Goal: Information Seeking & Learning: Learn about a topic

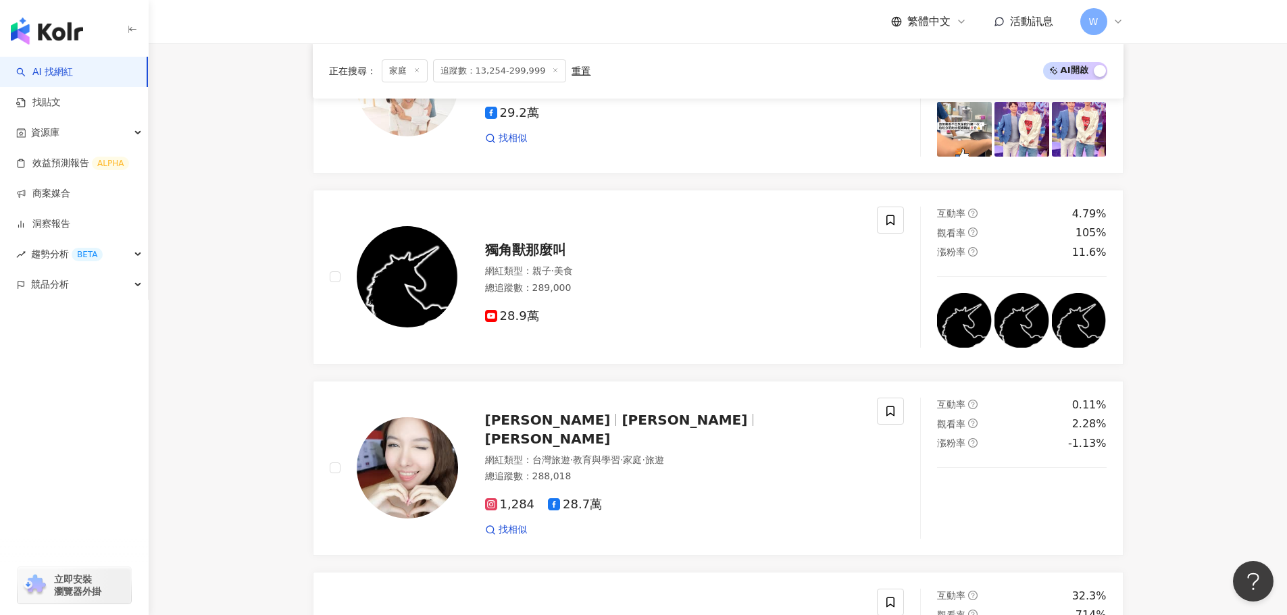
scroll to position [742, 0]
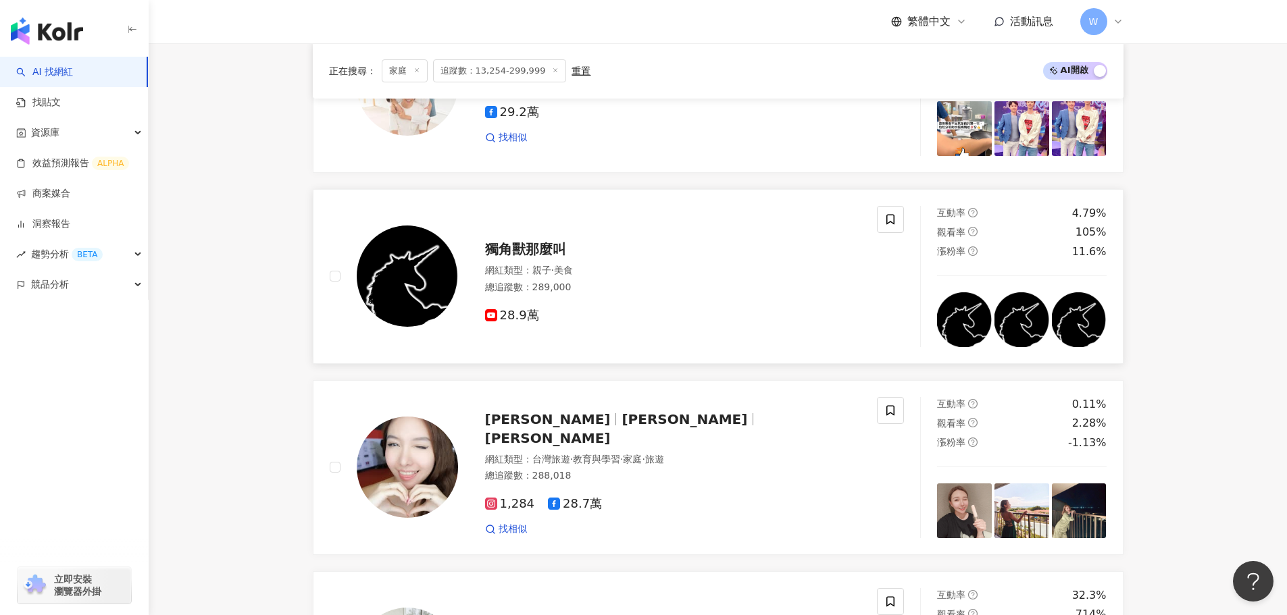
click at [548, 255] on span "獨角獸那麼叫" at bounding box center [525, 249] width 81 height 16
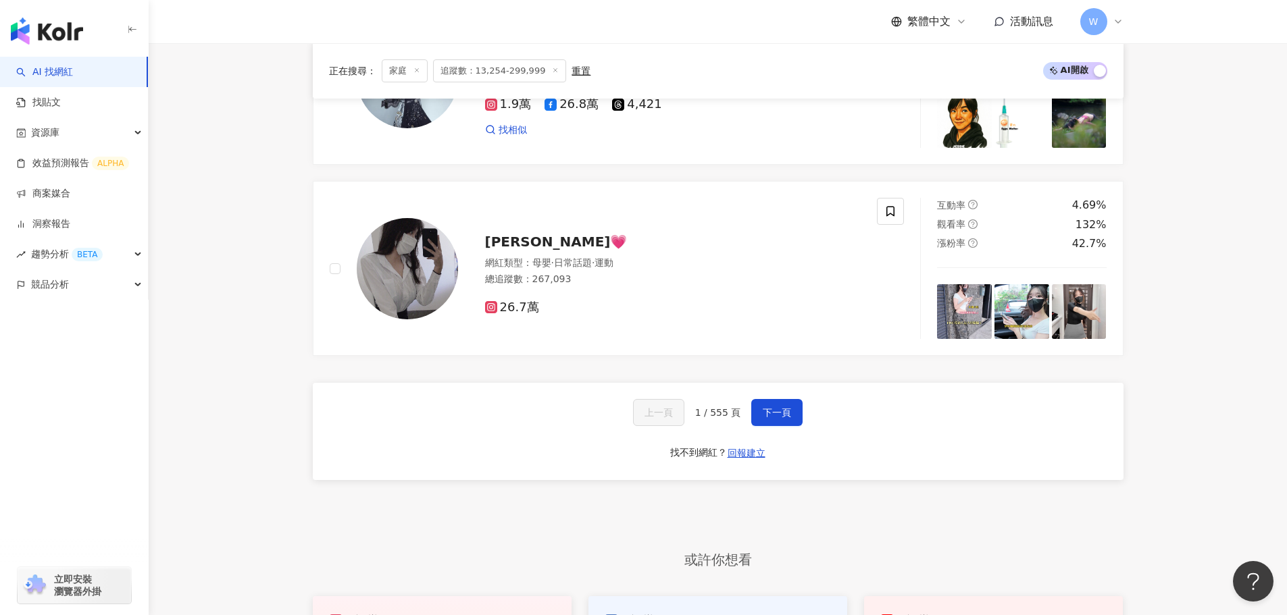
scroll to position [2470, 0]
click at [774, 417] on span "下一頁" at bounding box center [776, 412] width 28 height 11
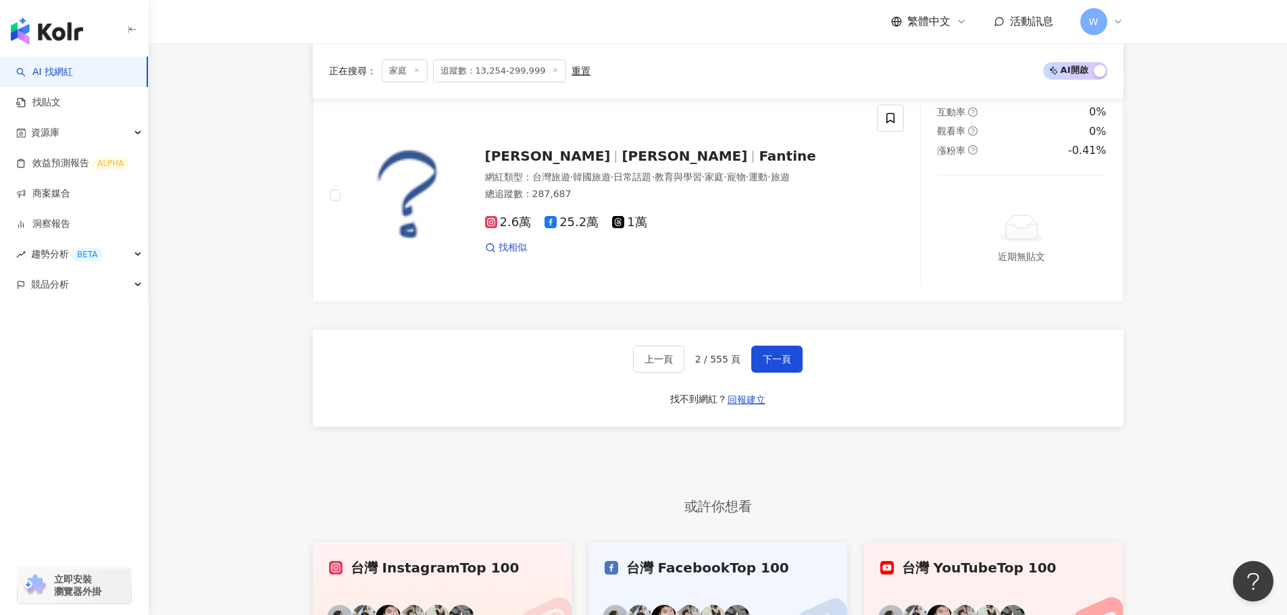
scroll to position [2588, 0]
click at [769, 353] on span "下一頁" at bounding box center [776, 358] width 28 height 11
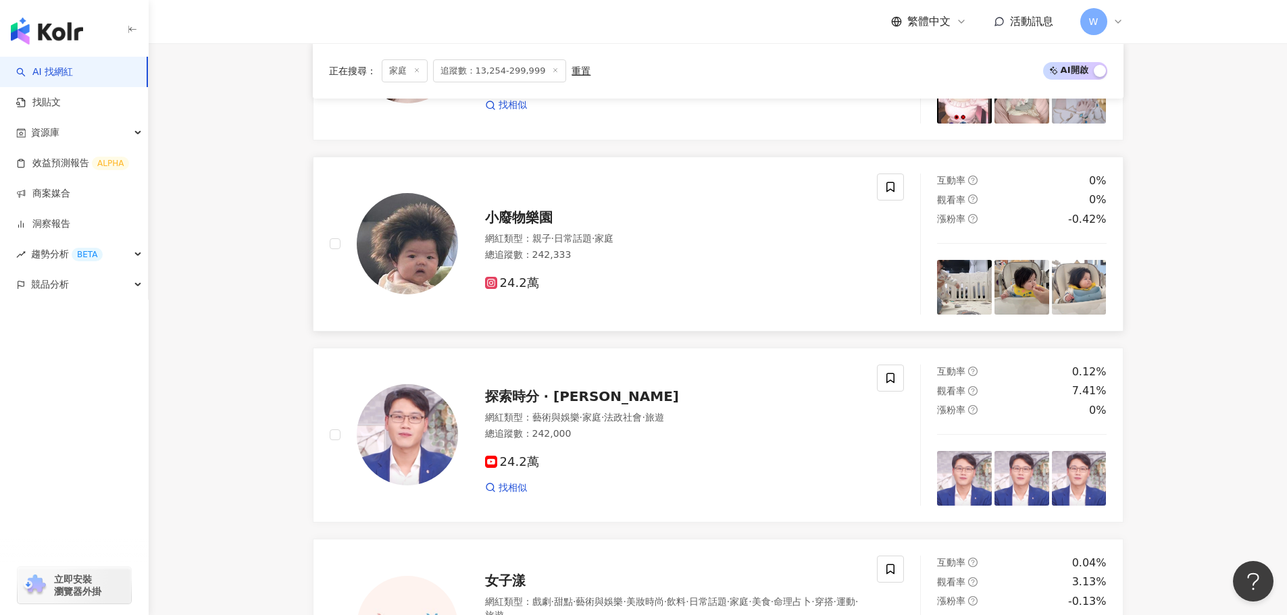
scroll to position [1729, 0]
click at [526, 226] on span "小廢物樂園" at bounding box center [519, 218] width 68 height 16
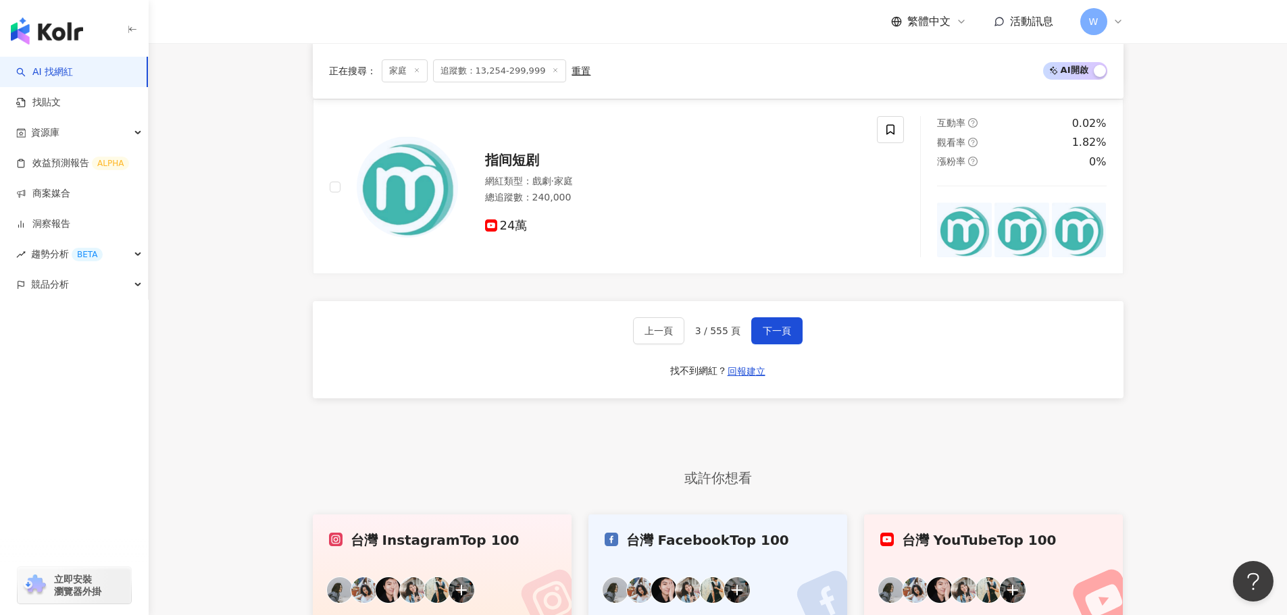
scroll to position [2362, 0]
click at [781, 335] on span "下一頁" at bounding box center [776, 329] width 28 height 11
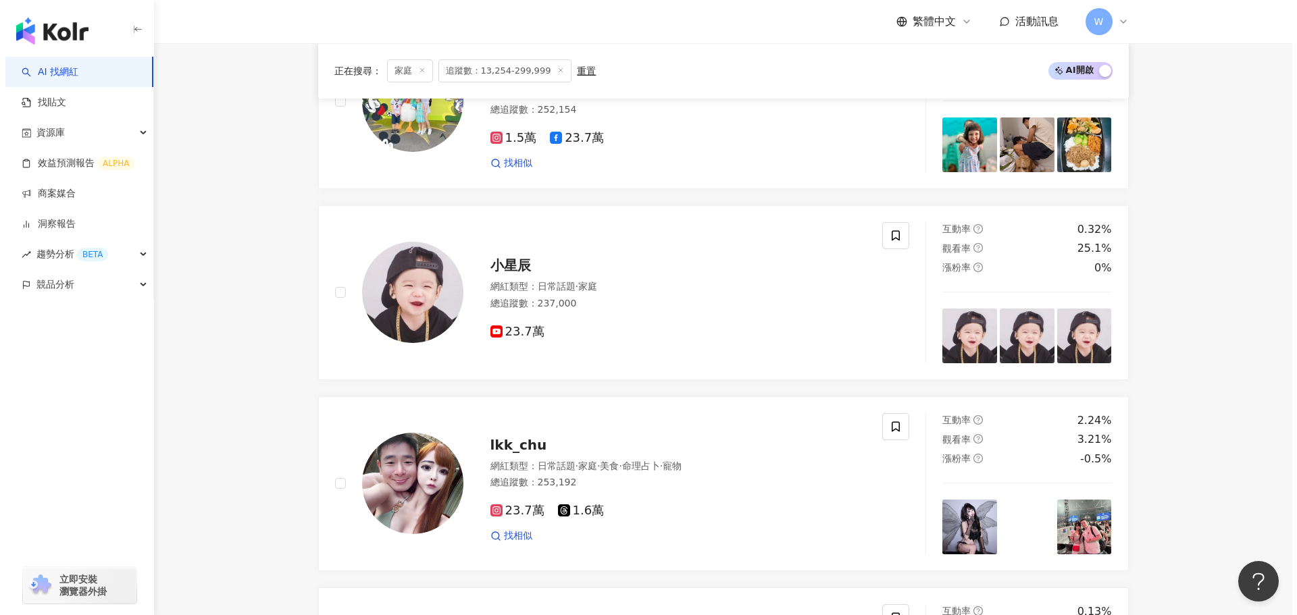
scroll to position [916, 0]
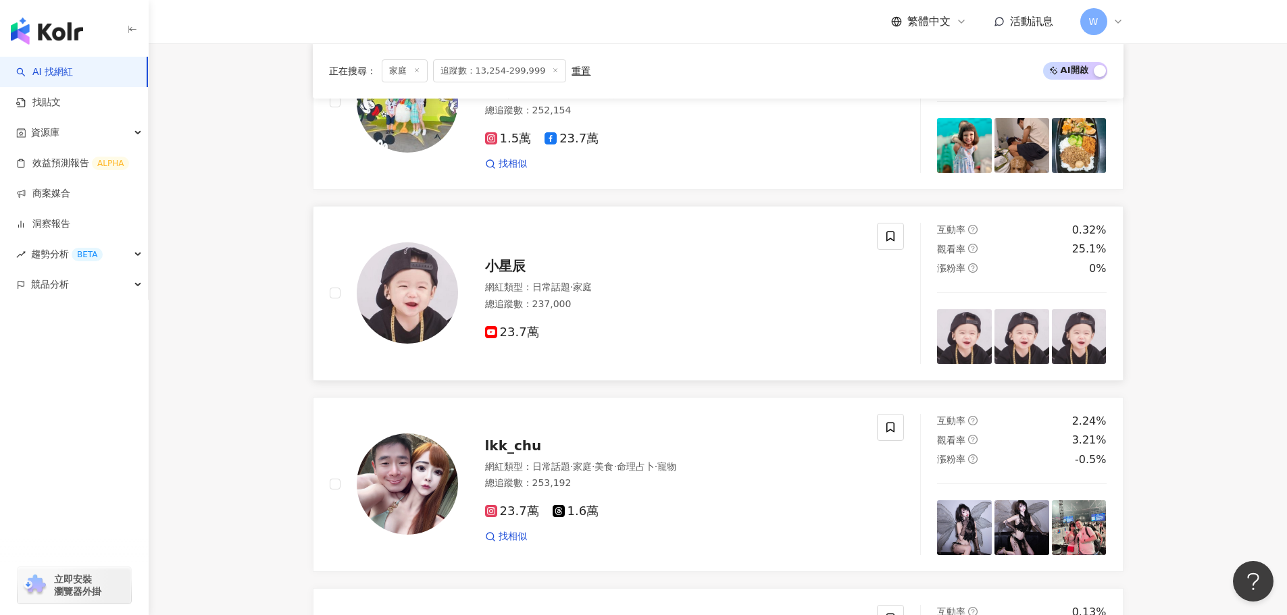
click at [514, 274] on span "小星辰" at bounding box center [505, 266] width 41 height 16
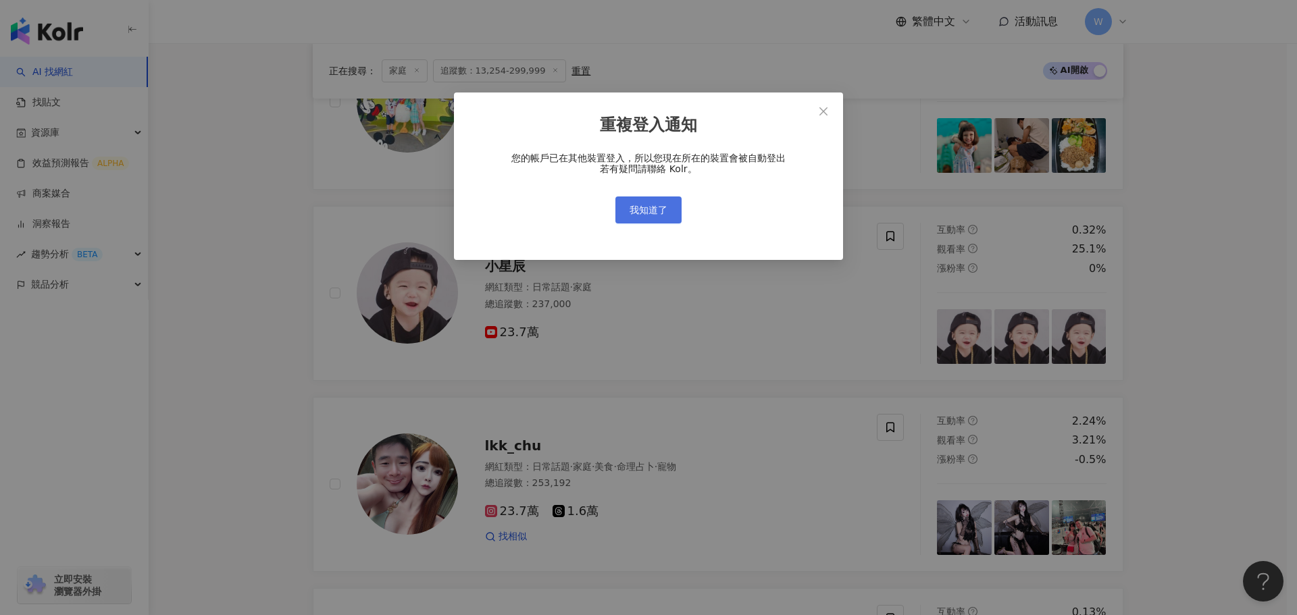
click at [663, 200] on button "我知道了" at bounding box center [648, 210] width 66 height 27
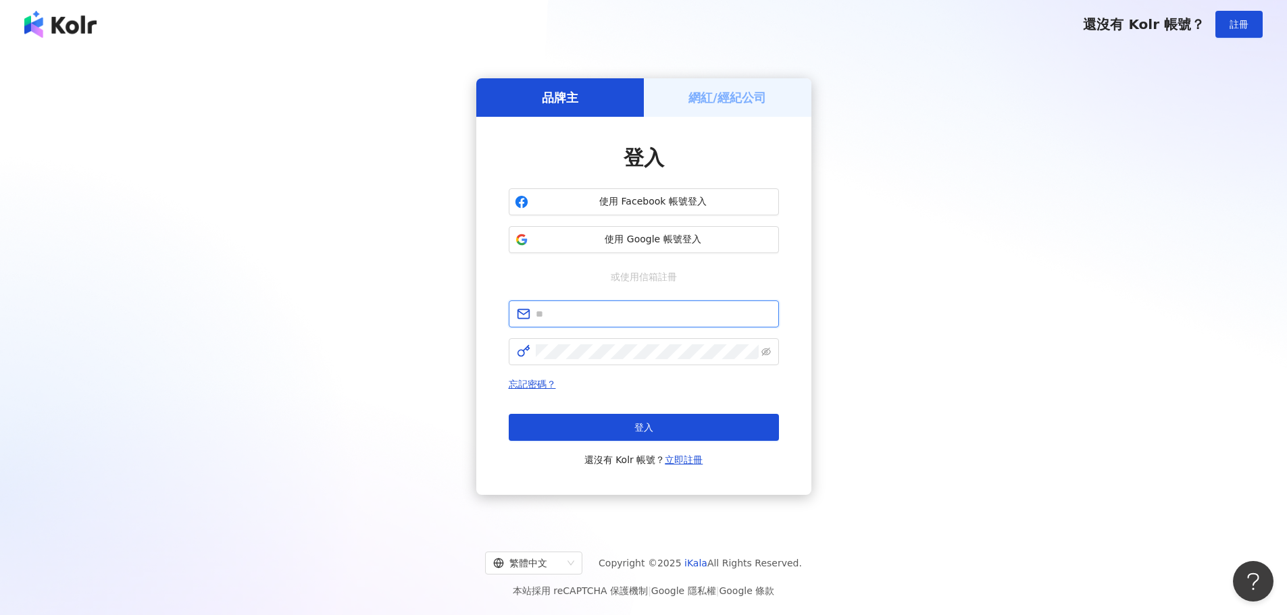
type input "**********"
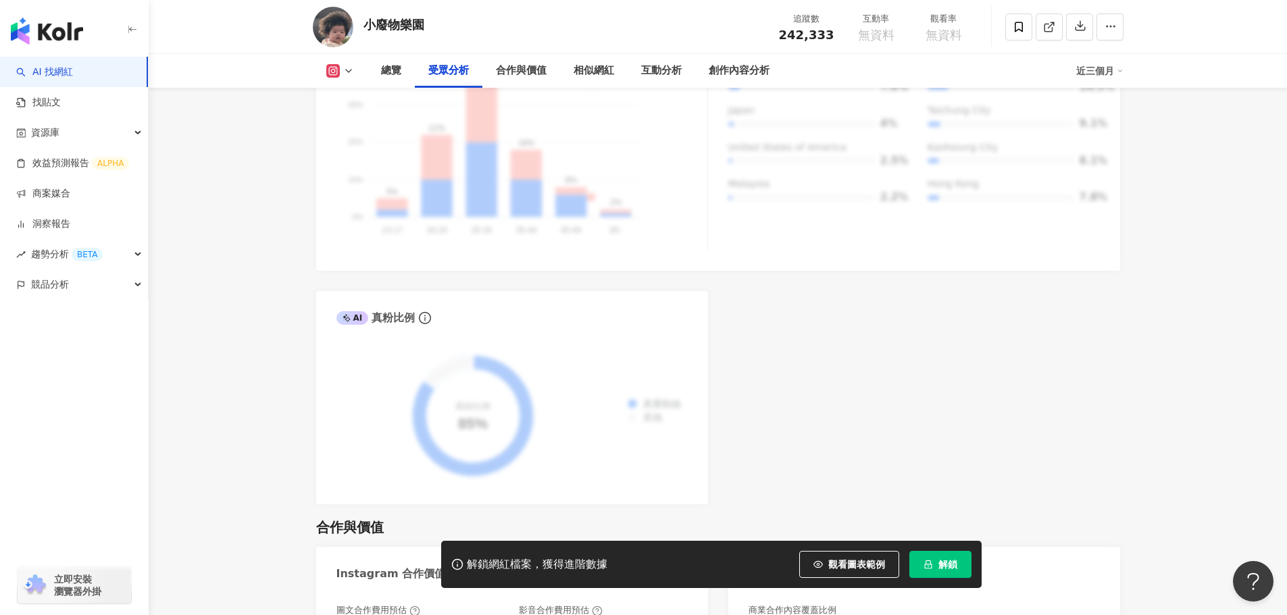
scroll to position [1581, 0]
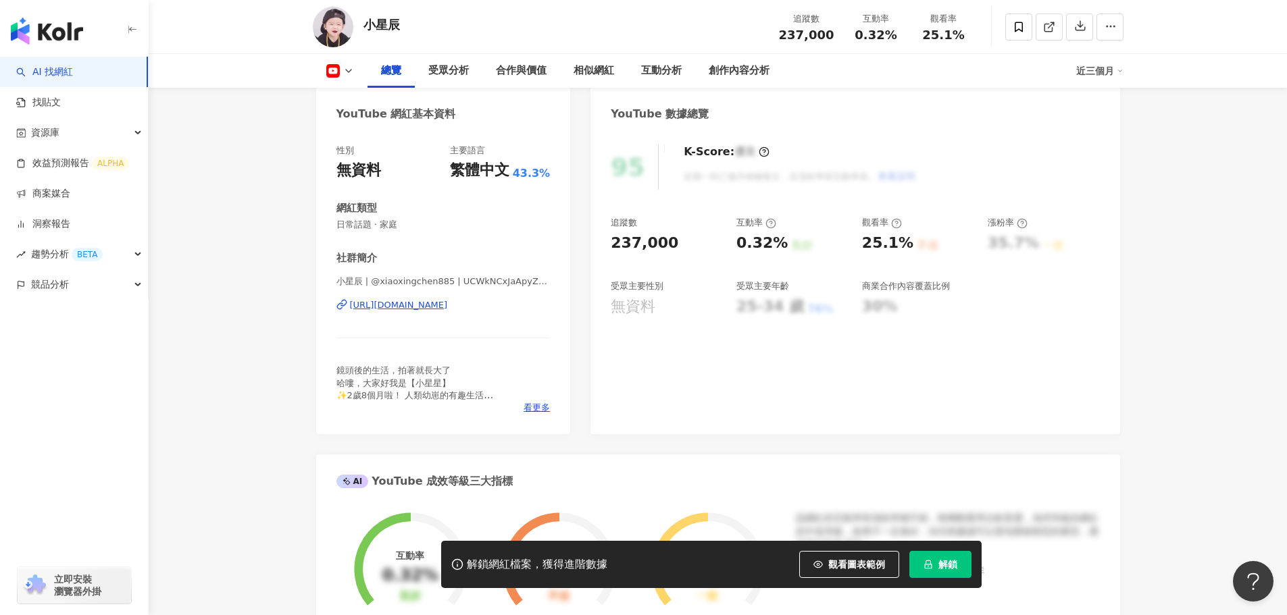
scroll to position [61, 0]
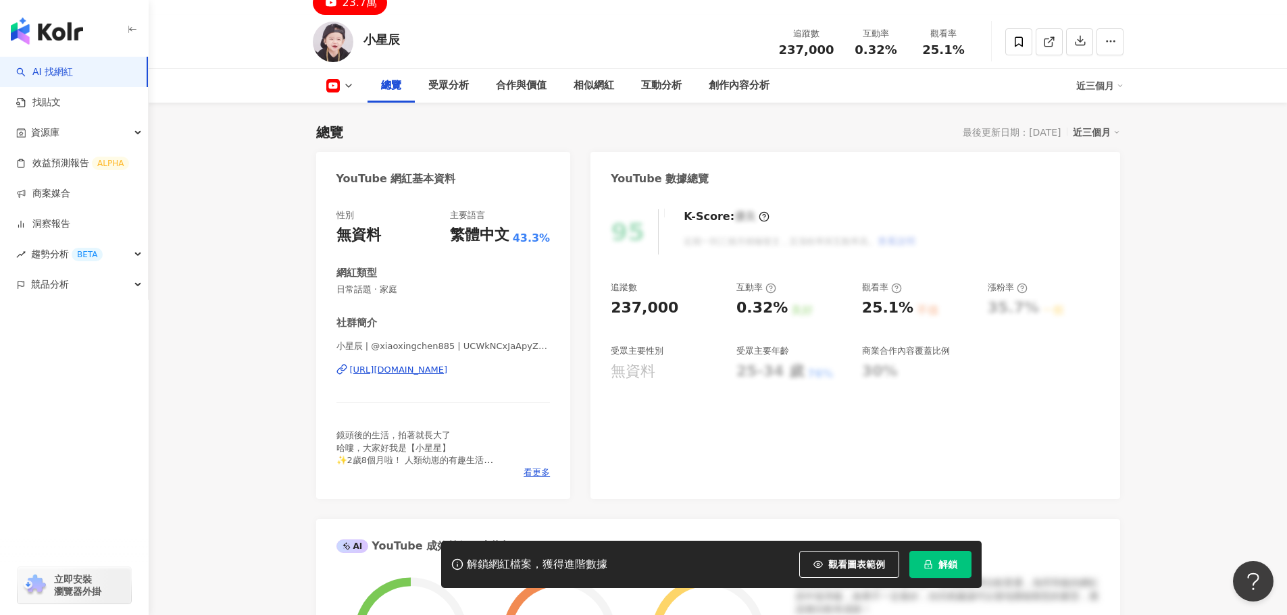
click at [448, 375] on div "https://www.youtube.com/channel/UCWkNCxJaApyZebjtmR4loHw" at bounding box center [399, 370] width 98 height 12
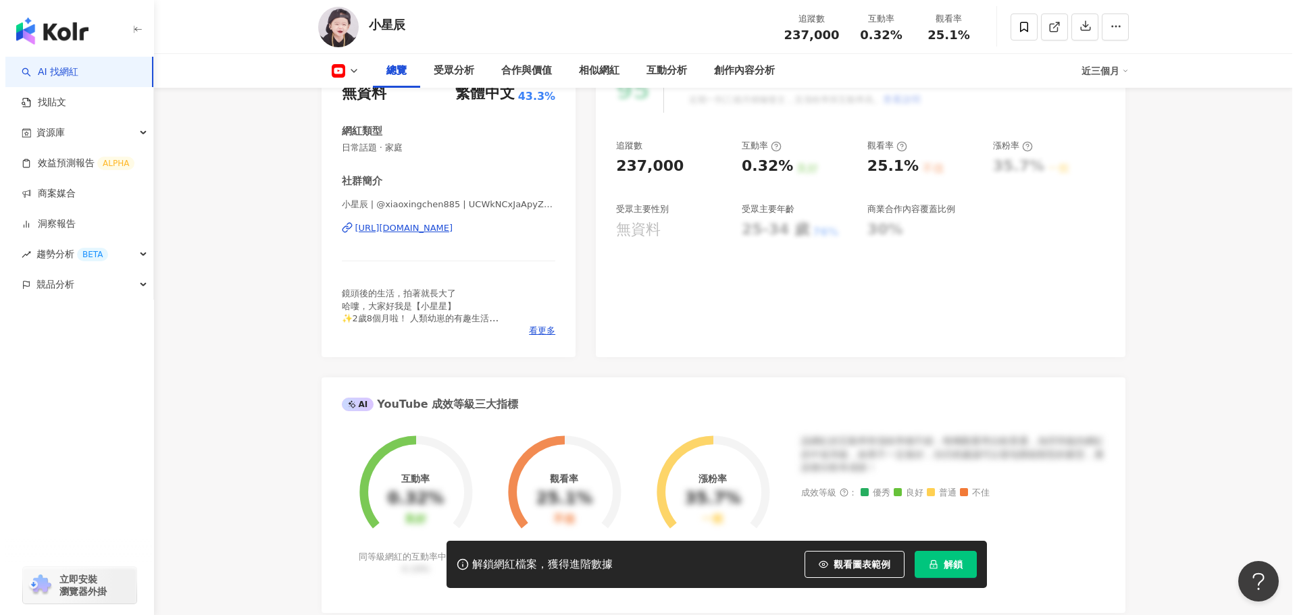
scroll to position [204, 0]
